Goal: Contribute content: Contribute content

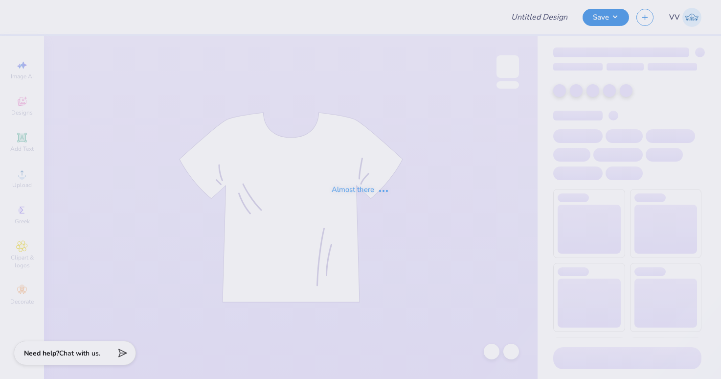
type input "Milana Tiv : [US_STATE][GEOGRAPHIC_DATA], [GEOGRAPHIC_DATA]"
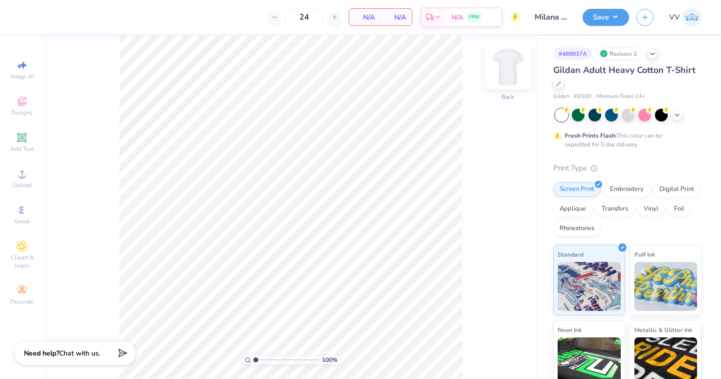
click at [505, 69] on img at bounding box center [507, 66] width 39 height 39
click at [30, 179] on div "Upload" at bounding box center [22, 178] width 34 height 29
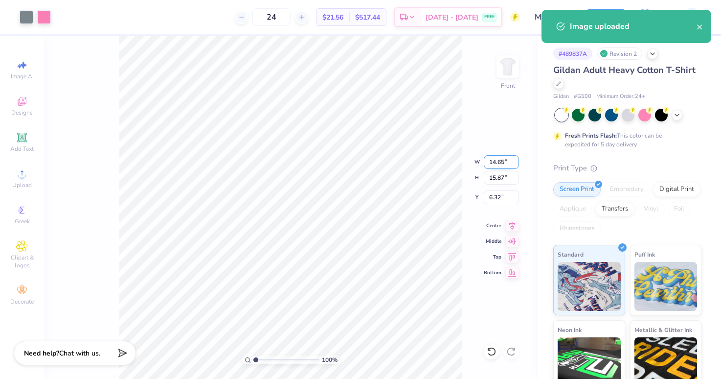
click at [493, 164] on input "14.65" at bounding box center [501, 162] width 35 height 14
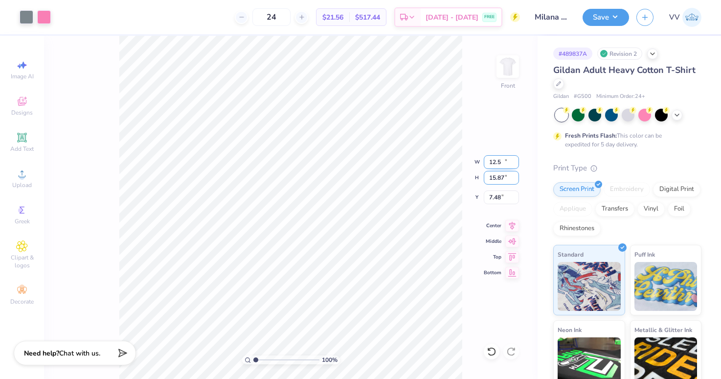
type input "12.50"
type input "13.54"
type input "3.00"
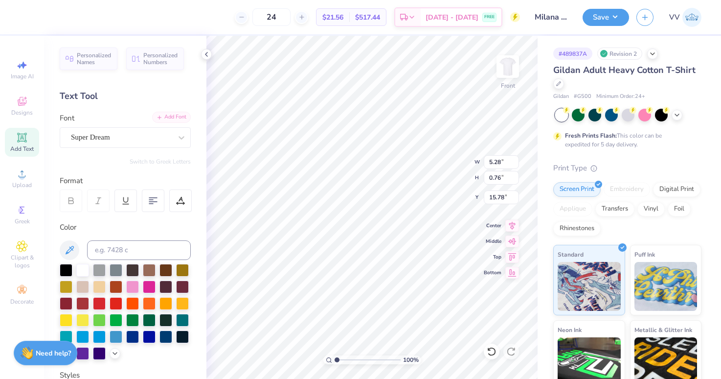
click at [172, 113] on div "Add Font" at bounding box center [171, 117] width 39 height 11
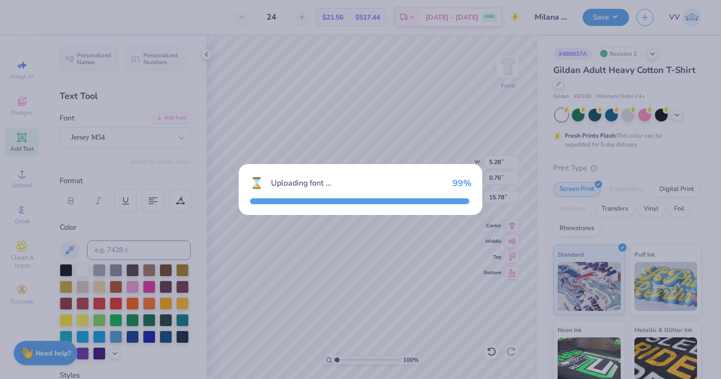
type input "5.13"
type input "0.63"
type input "15.82"
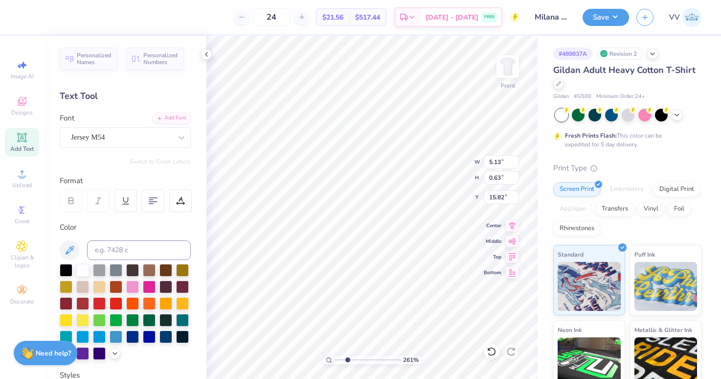
type input "2.57"
click at [347, 360] on input "range" at bounding box center [368, 359] width 66 height 9
type input "15.74"
drag, startPoint x: 179, startPoint y: 196, endPoint x: 177, endPoint y: 201, distance: 5.5
click at [179, 196] on div at bounding box center [180, 200] width 23 height 23
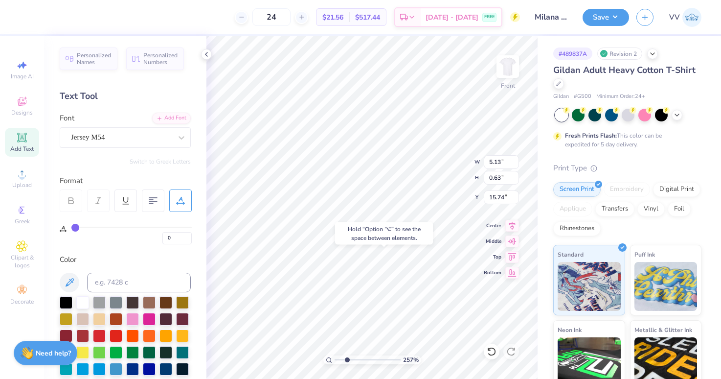
type input "2"
type input "3"
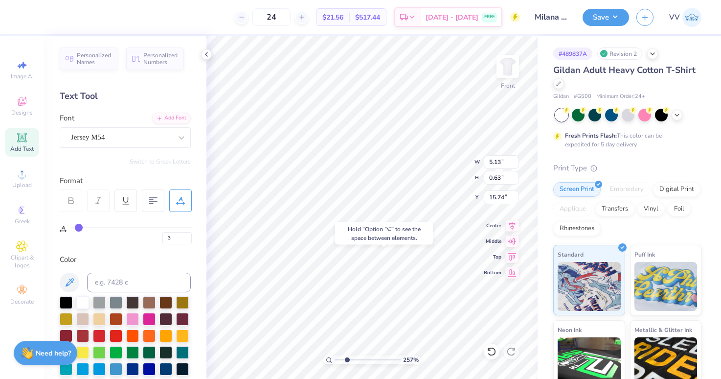
click at [78, 228] on input "range" at bounding box center [131, 226] width 120 height 1
type input "5.45"
type input "4"
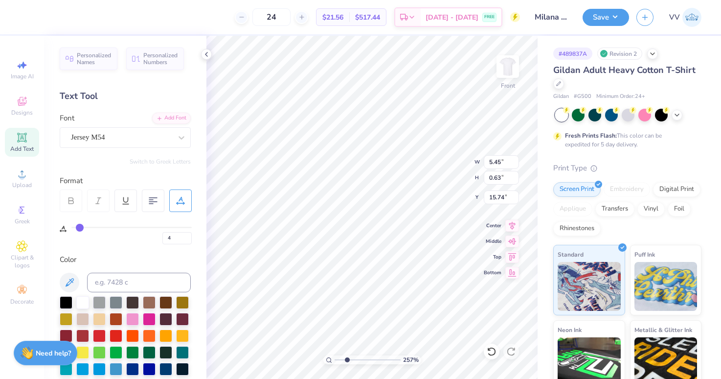
click at [79, 226] on input "range" at bounding box center [131, 226] width 120 height 1
type input "5.55"
type input "3.93"
drag, startPoint x: 351, startPoint y: 358, endPoint x: 356, endPoint y: 358, distance: 4.9
click at [356, 358] on input "range" at bounding box center [368, 359] width 66 height 9
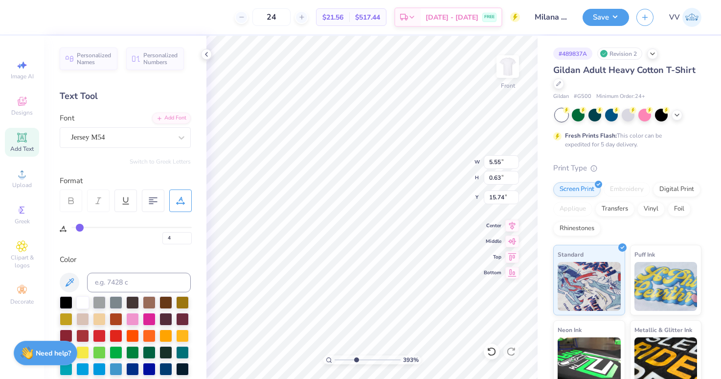
type input "15.75"
drag, startPoint x: 332, startPoint y: 360, endPoint x: 337, endPoint y: 355, distance: 6.6
type input "1"
click at [335, 360] on input "range" at bounding box center [368, 359] width 66 height 9
click at [600, 15] on button "Save" at bounding box center [606, 15] width 46 height 17
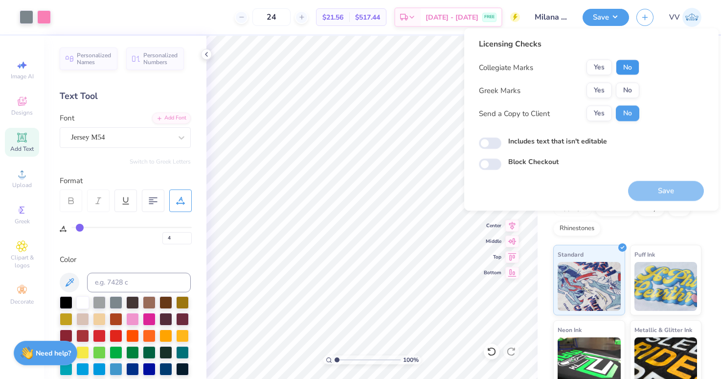
click at [624, 68] on button "No" at bounding box center [627, 68] width 23 height 16
click at [603, 96] on button "Yes" at bounding box center [598, 91] width 25 height 16
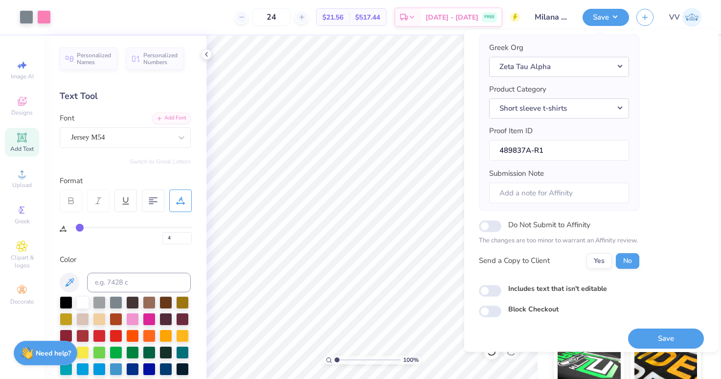
scroll to position [79, 0]
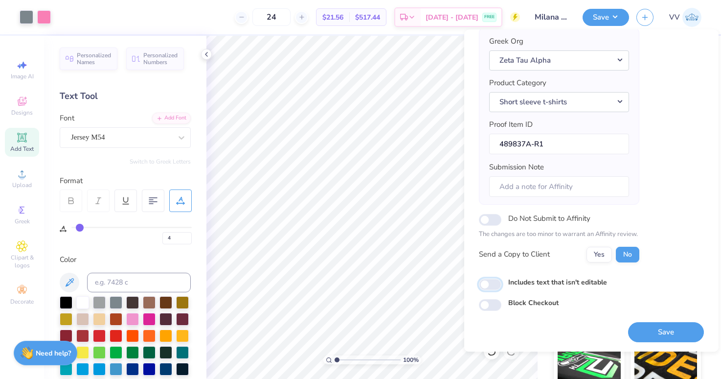
click at [489, 283] on input "Includes text that isn't editable" at bounding box center [490, 284] width 23 height 12
checkbox input "true"
click at [667, 338] on button "Save" at bounding box center [666, 332] width 76 height 20
